Goal: Task Accomplishment & Management: Use online tool/utility

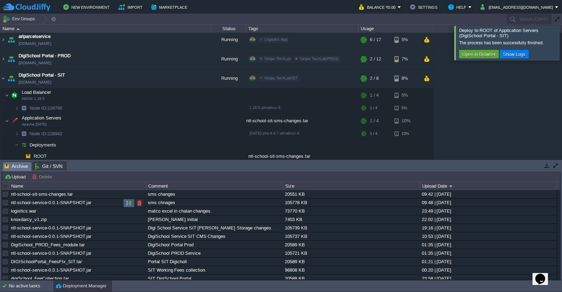
click at [127, 204] on button "button" at bounding box center [129, 203] width 6 height 6
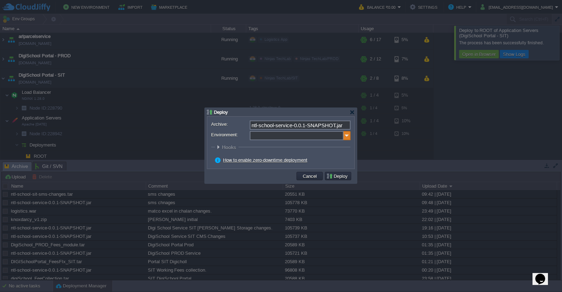
click at [348, 136] on img at bounding box center [346, 135] width 7 height 9
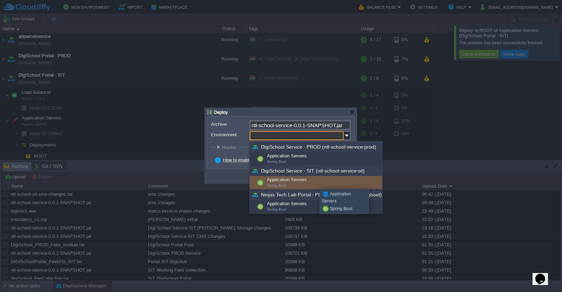
click at [314, 182] on div "Application Servers Spring Boot" at bounding box center [316, 182] width 132 height 13
type input "Application Servers (DigiSchool Service - SIT (ntl-school-service-sit))"
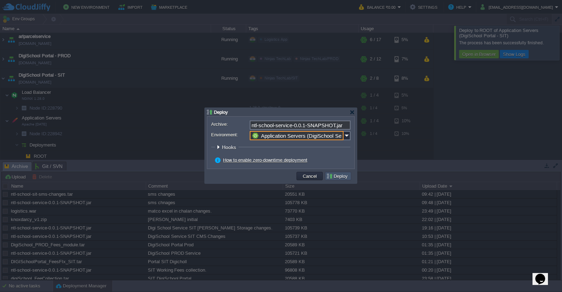
click at [334, 176] on button "Deploy" at bounding box center [338, 176] width 24 height 6
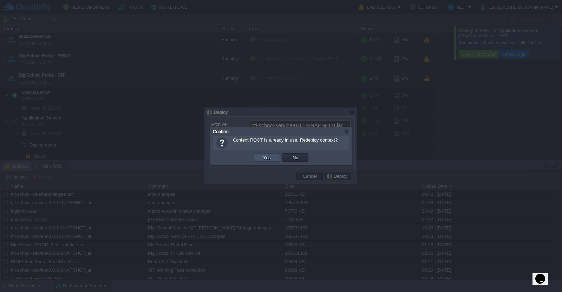
click at [264, 154] on button "Yes" at bounding box center [267, 157] width 12 height 6
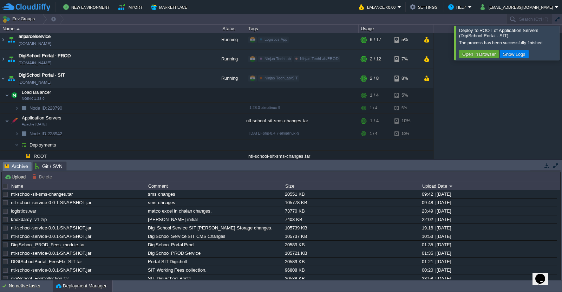
scroll to position [89, 0]
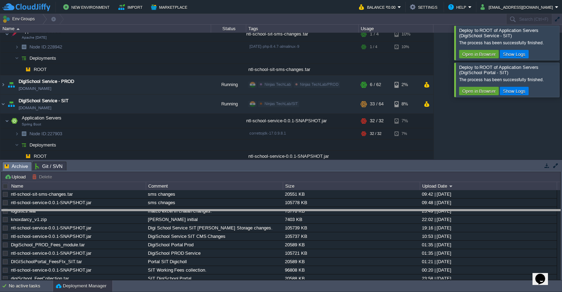
drag, startPoint x: 430, startPoint y: 166, endPoint x: 429, endPoint y: 216, distance: 50.2
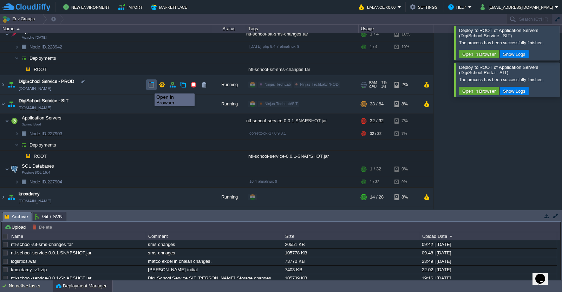
click at [149, 87] on button "button" at bounding box center [151, 84] width 6 height 6
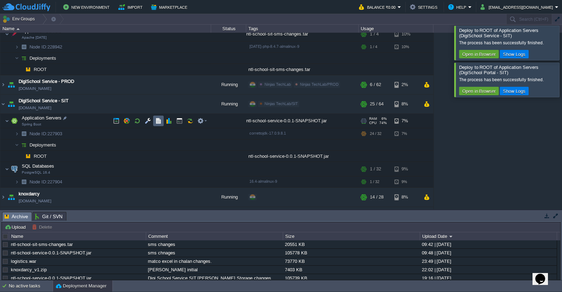
click at [156, 125] on td at bounding box center [158, 121] width 11 height 11
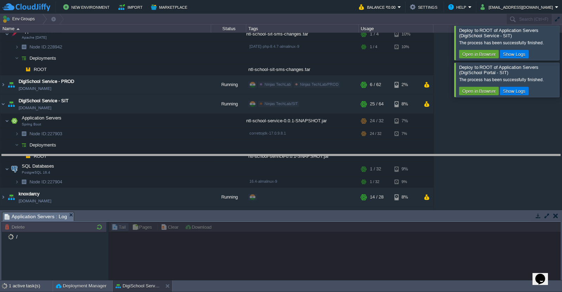
drag, startPoint x: 356, startPoint y: 218, endPoint x: 361, endPoint y: 162, distance: 57.1
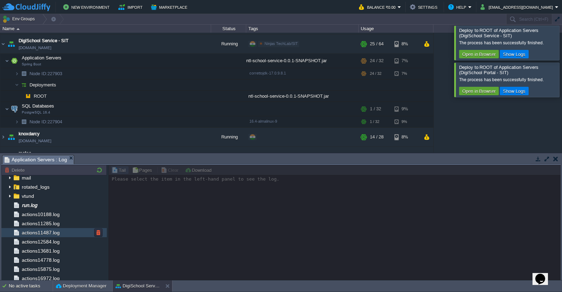
scroll to position [61, 0]
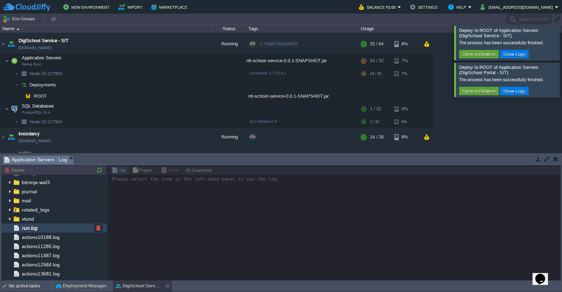
click at [53, 227] on div "run.log" at bounding box center [53, 227] width 105 height 9
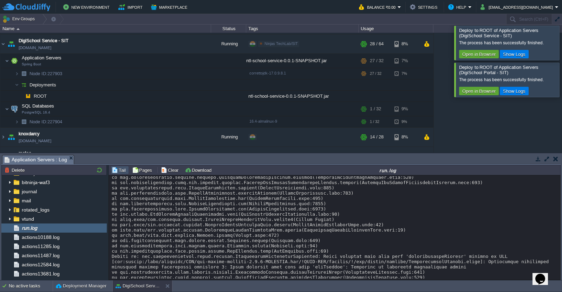
scroll to position [6771, 0]
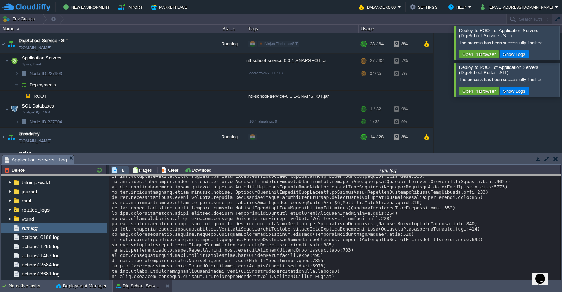
drag, startPoint x: 375, startPoint y: 162, endPoint x: 367, endPoint y: 224, distance: 62.2
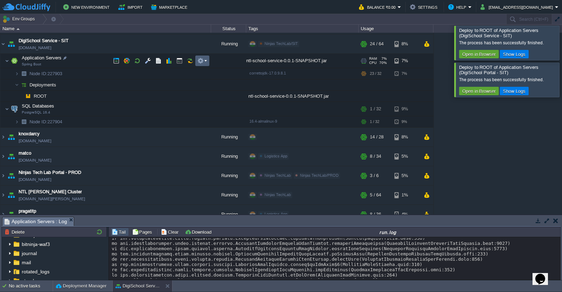
click at [205, 60] on em at bounding box center [201, 61] width 9 height 6
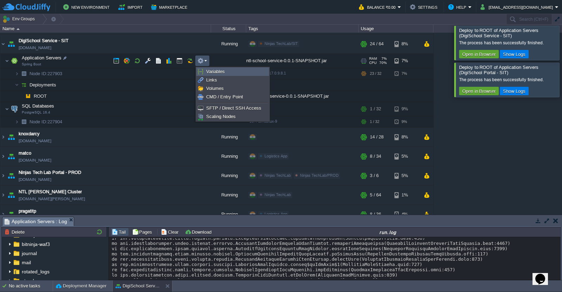
click at [213, 72] on span "Variables" at bounding box center [215, 71] width 19 height 5
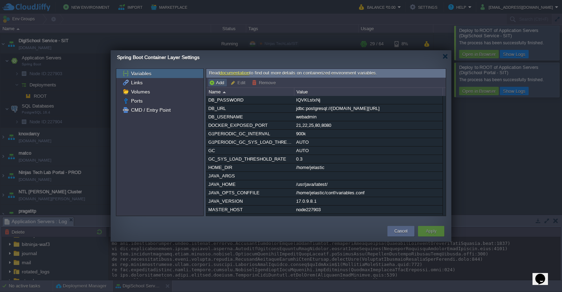
click at [221, 84] on button "Add" at bounding box center [217, 82] width 17 height 6
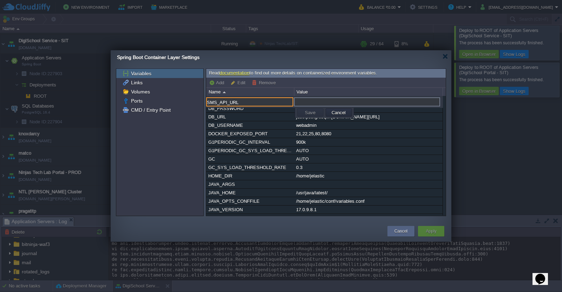
type input "SMS_API_URL"
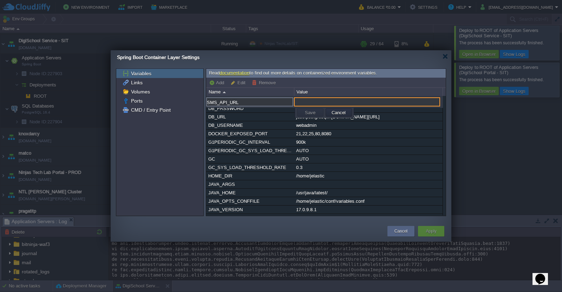
paste input "[URL][DOMAIN_NAME]"
type input "[URL][DOMAIN_NAME]"
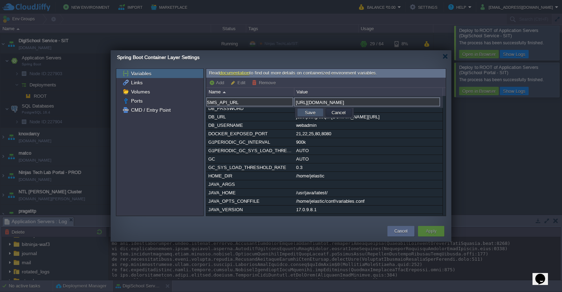
click at [305, 114] on button "Save" at bounding box center [310, 112] width 15 height 6
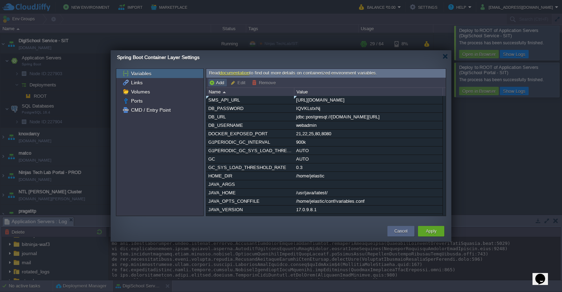
click at [214, 84] on button "Add" at bounding box center [217, 82] width 17 height 6
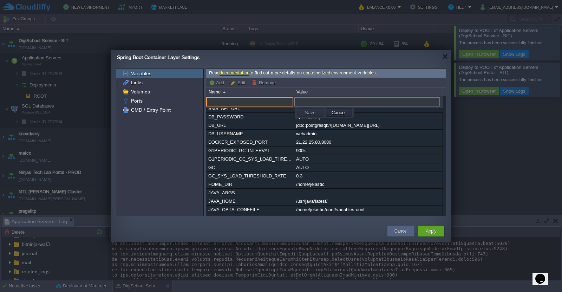
paste input "SMS_API_KEY=449524AiWdOdtTSBR6876a008P1"
drag, startPoint x: 223, startPoint y: 103, endPoint x: 300, endPoint y: 103, distance: 76.5
click at [300, 103] on div "SMS_API_KEY=449524AiWdOdtTSBR6876a008P1" at bounding box center [324, 102] width 237 height 10
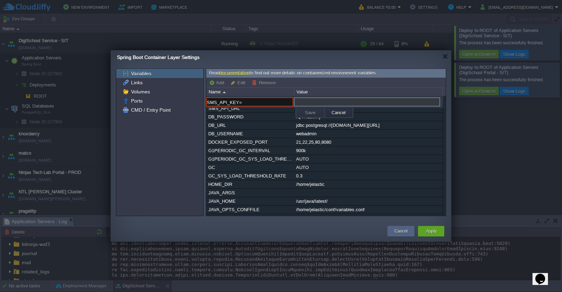
type input "SMS_API_KEY="
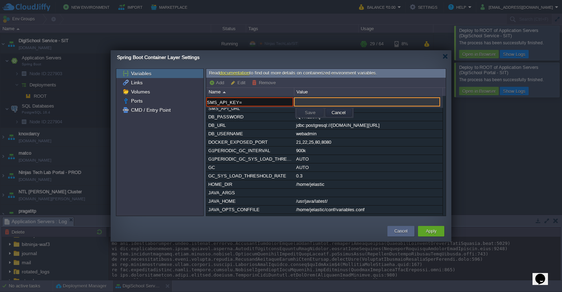
click at [312, 101] on input "text" at bounding box center [367, 101] width 146 height 9
paste input "449524AiWdOdtTSBR6876a008P1"
type input "449524AiWdOdtTSBR6876a008P1"
click at [254, 102] on input "SMS_API_KEY=" at bounding box center [249, 101] width 87 height 9
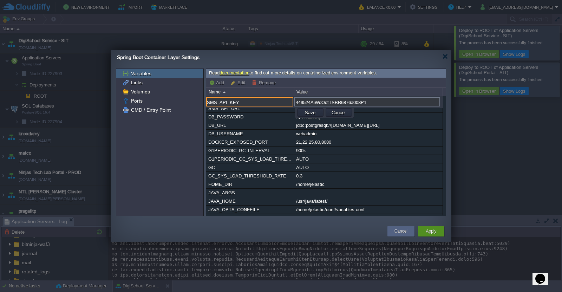
type input "SMS_API_KEY"
click at [433, 231] on button "Apply" at bounding box center [431, 231] width 11 height 7
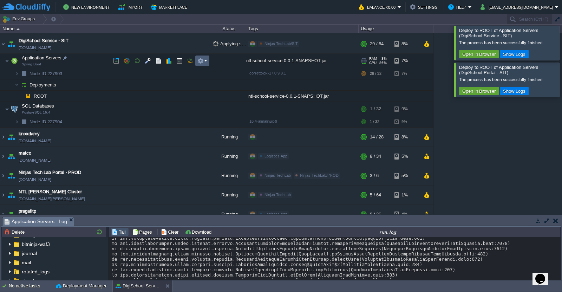
click at [203, 61] on button "button" at bounding box center [200, 61] width 6 height 6
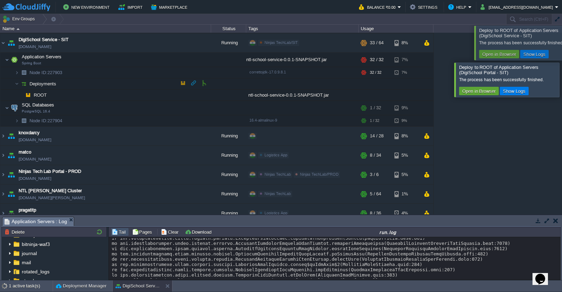
scroll to position [85, 0]
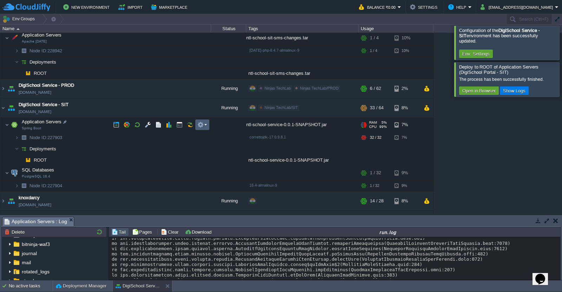
click at [204, 128] on td at bounding box center [202, 124] width 14 height 11
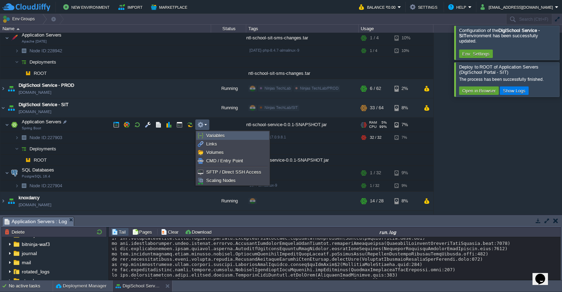
click at [207, 136] on span "Variables" at bounding box center [215, 135] width 19 height 5
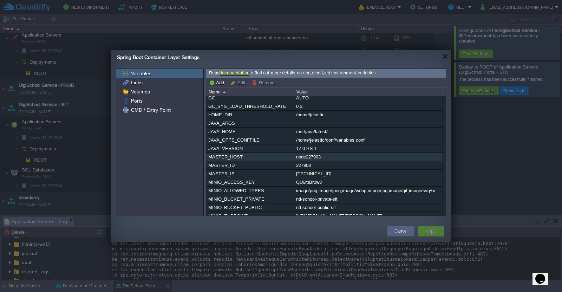
scroll to position [0, 0]
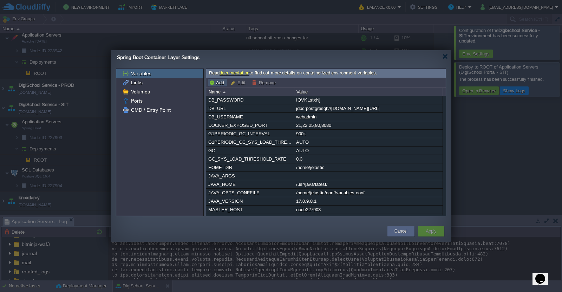
click at [219, 82] on button "Add" at bounding box center [217, 82] width 17 height 6
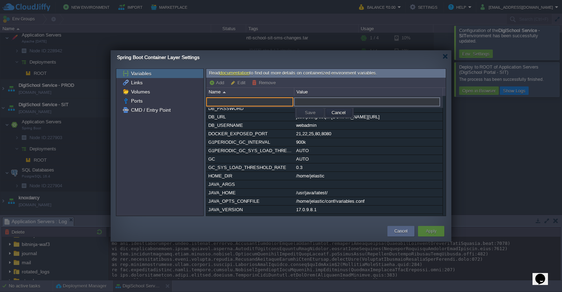
paste input "449524AiWdOdtTSBR6876a008P1"
type input "449524AiWdOdtTSBR6876a008P1"
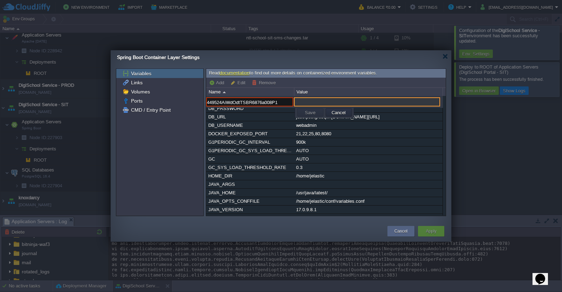
click at [306, 101] on input "text" at bounding box center [367, 101] width 146 height 9
paste input "449524AiWdOdtTSBR6876a008P1"
type input "449524AiWdOdtTSBR6876a008P1"
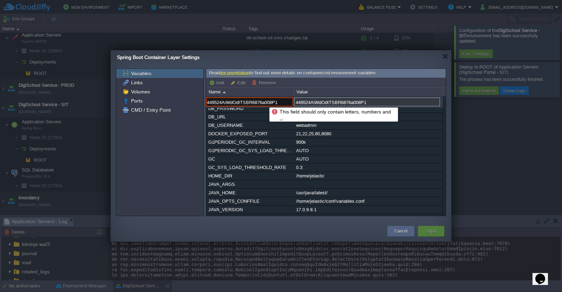
click at [264, 101] on input "449524AiWdOdtTSBR6876a008P1" at bounding box center [249, 101] width 87 height 9
paste input "SMS_API_KEY"
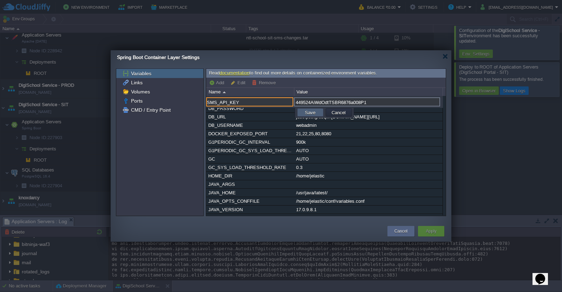
type input "SMS_API_KEY"
click at [308, 112] on button "Save" at bounding box center [310, 112] width 15 height 6
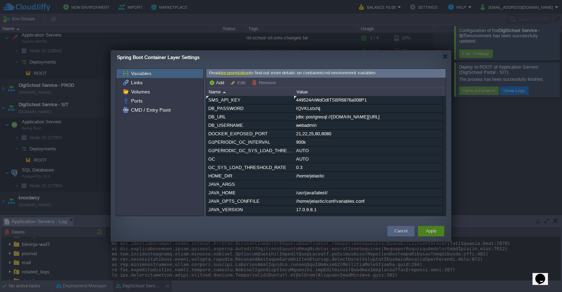
click at [429, 233] on button "Apply" at bounding box center [431, 231] width 11 height 7
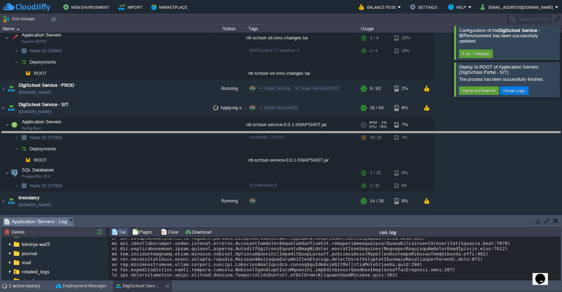
drag, startPoint x: 432, startPoint y: 225, endPoint x: 450, endPoint y: 137, distance: 90.8
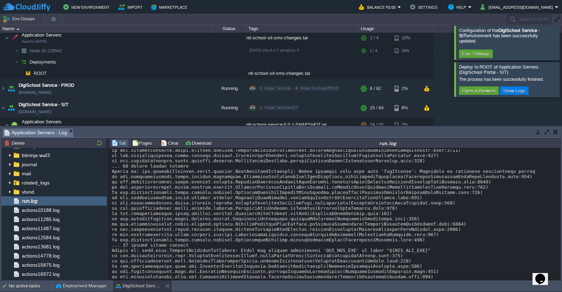
scroll to position [11913, 0]
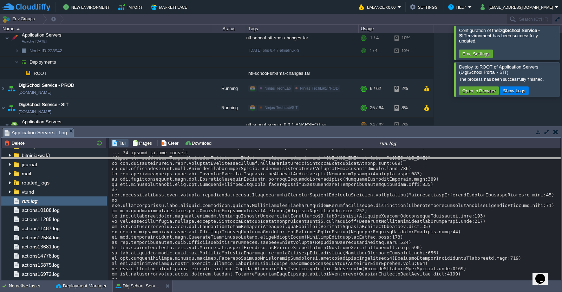
drag, startPoint x: 210, startPoint y: 132, endPoint x: 225, endPoint y: 216, distance: 85.0
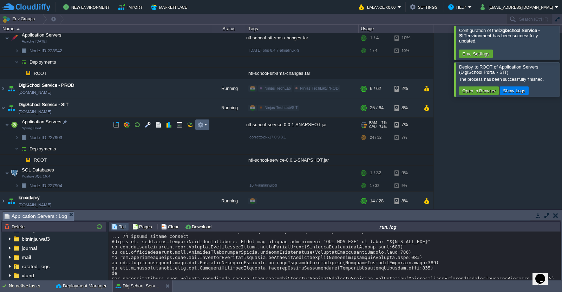
click at [208, 125] on td at bounding box center [202, 124] width 14 height 11
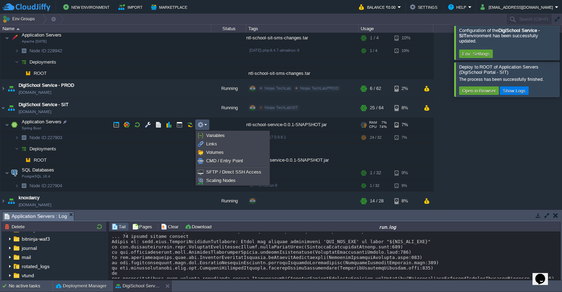
click at [212, 131] on ul "Variables Links Volumes CMD / Entry Point SFTP / Direct SSH Access Scaling Nodes" at bounding box center [233, 158] width 74 height 55
click at [215, 135] on span "Variables" at bounding box center [215, 135] width 19 height 5
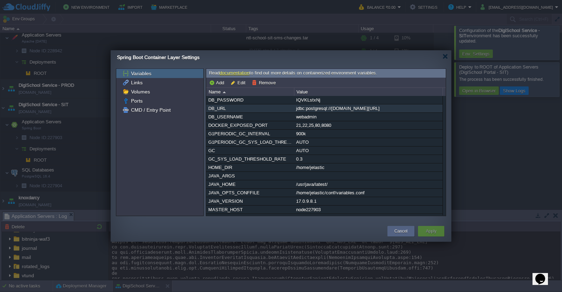
click at [374, 108] on div "jdbc:postgresql://[DOMAIN_NAME][URL]" at bounding box center [368, 108] width 148 height 8
click at [374, 108] on div "DB_PASSWORD [SECURITY_DATA] DB_URL jdbc:postgresql://[DOMAIN_NAME][URL] DB_USER…" at bounding box center [325, 155] width 239 height 119
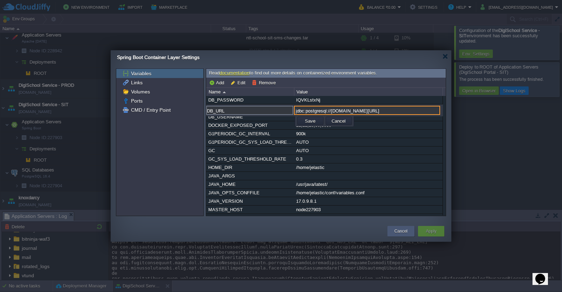
scroll to position [0, 0]
click at [406, 232] on button "Cancel" at bounding box center [400, 231] width 13 height 7
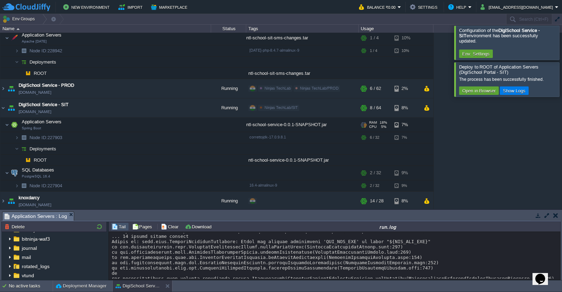
click at [561, 76] on div at bounding box center [570, 79] width 0 height 34
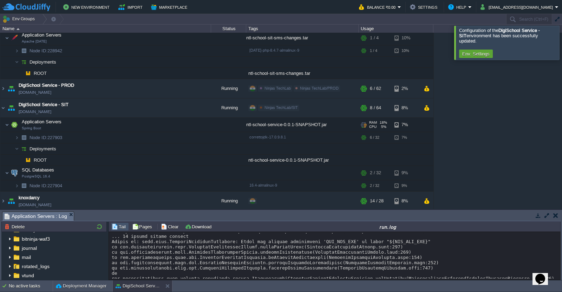
click at [561, 45] on div at bounding box center [570, 43] width 0 height 34
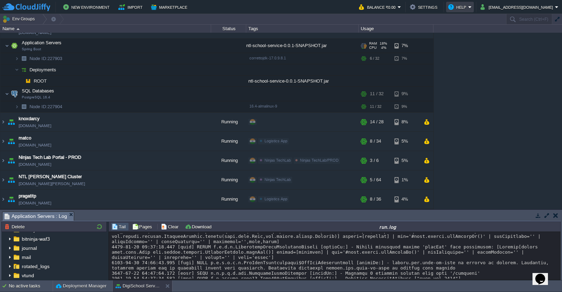
scroll to position [11365, 0]
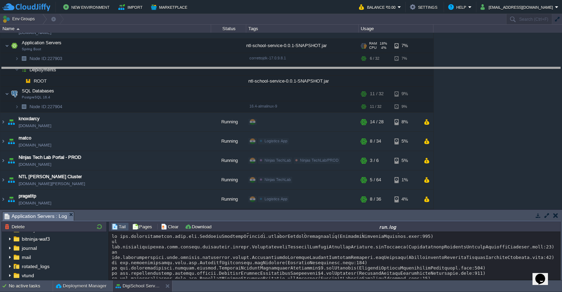
drag, startPoint x: 303, startPoint y: 214, endPoint x: 315, endPoint y: 35, distance: 179.5
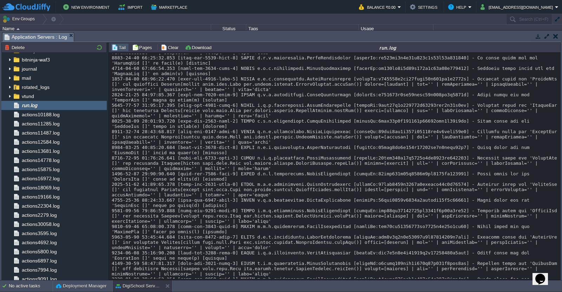
scroll to position [10912, 0]
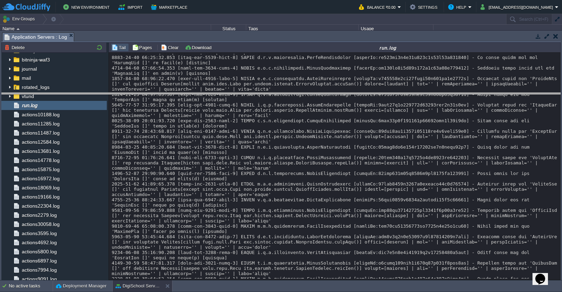
drag, startPoint x: 367, startPoint y: 39, endPoint x: 368, endPoint y: 191, distance: 152.7
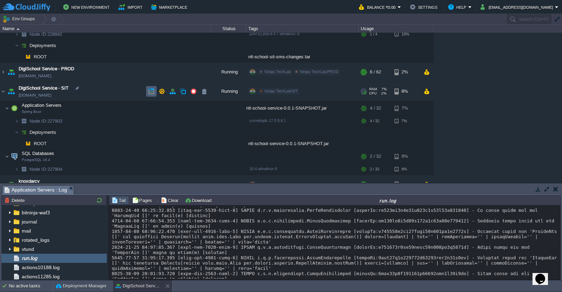
scroll to position [101, 0]
click at [207, 110] on td at bounding box center [202, 108] width 14 height 11
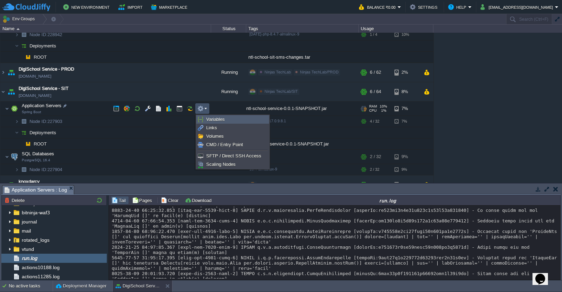
click at [223, 118] on span "Variables" at bounding box center [215, 119] width 19 height 5
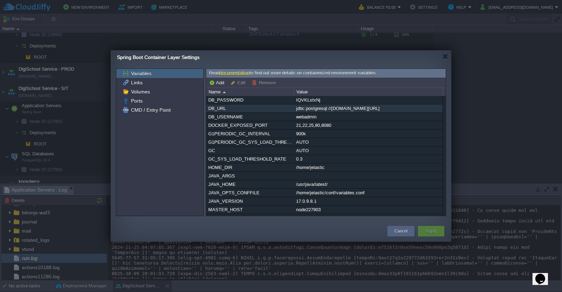
click at [417, 107] on div "jdbc:postgresql://[DOMAIN_NAME][URL]" at bounding box center [368, 108] width 148 height 8
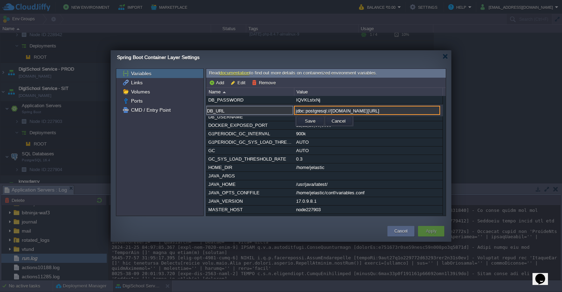
scroll to position [0, 37]
click at [405, 112] on input "jdbc:postgresql://[DOMAIN_NAME][URL]" at bounding box center [367, 110] width 146 height 9
